Goal: Task Accomplishment & Management: Manage account settings

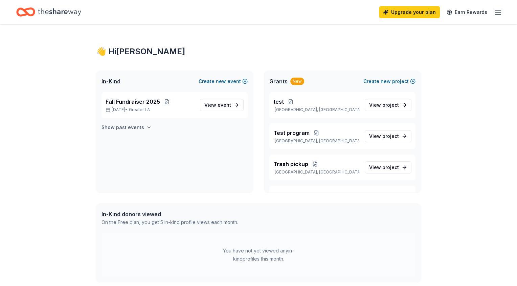
click at [146, 127] on icon "button" at bounding box center [148, 127] width 5 height 5
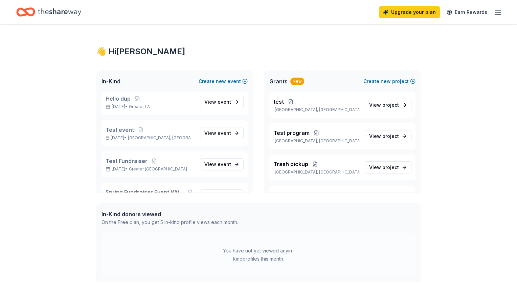
scroll to position [560, 0]
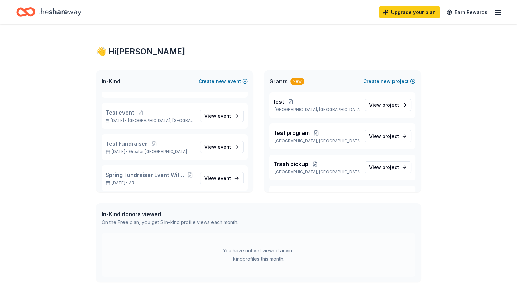
click at [504, 14] on div "Upgrade your plan Earn Rewards" at bounding box center [258, 12] width 517 height 24
click at [497, 12] on line "button" at bounding box center [497, 12] width 5 height 0
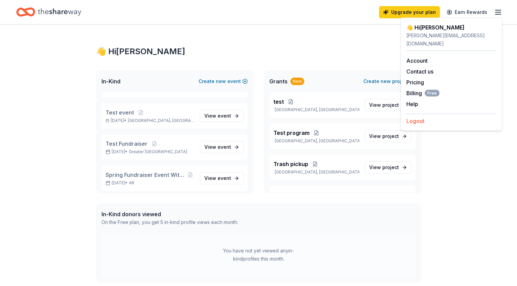
click at [422, 117] on button "Logout" at bounding box center [415, 121] width 18 height 8
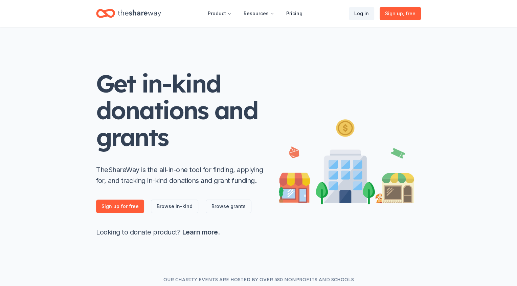
click at [366, 15] on link "Log in" at bounding box center [361, 14] width 25 height 14
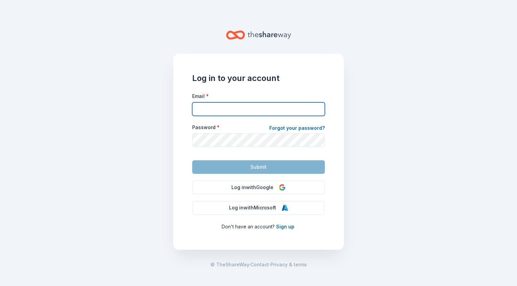
click at [226, 108] on input "Email *" at bounding box center [258, 109] width 133 height 14
type input "[EMAIL_ADDRESS][DOMAIN_NAME]"
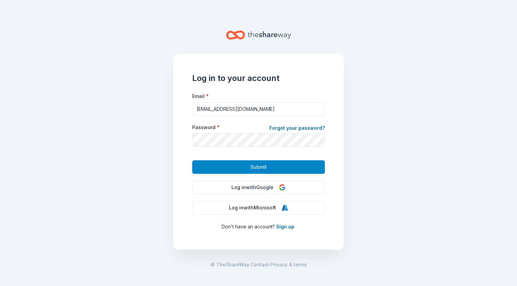
click at [240, 172] on button "Submit" at bounding box center [258, 167] width 133 height 14
